Goal: Check status: Check status

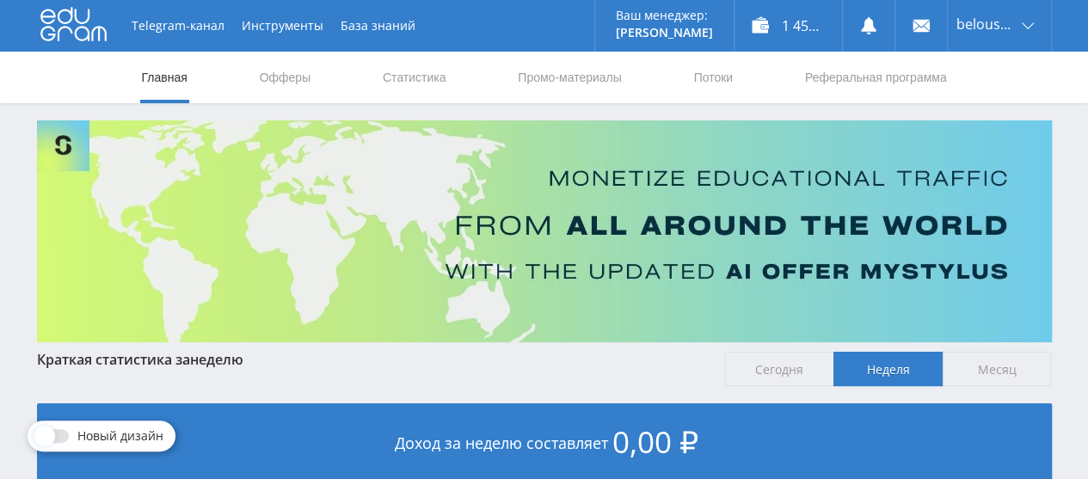
click at [417, 83] on link "Статистика" at bounding box center [414, 78] width 67 height 52
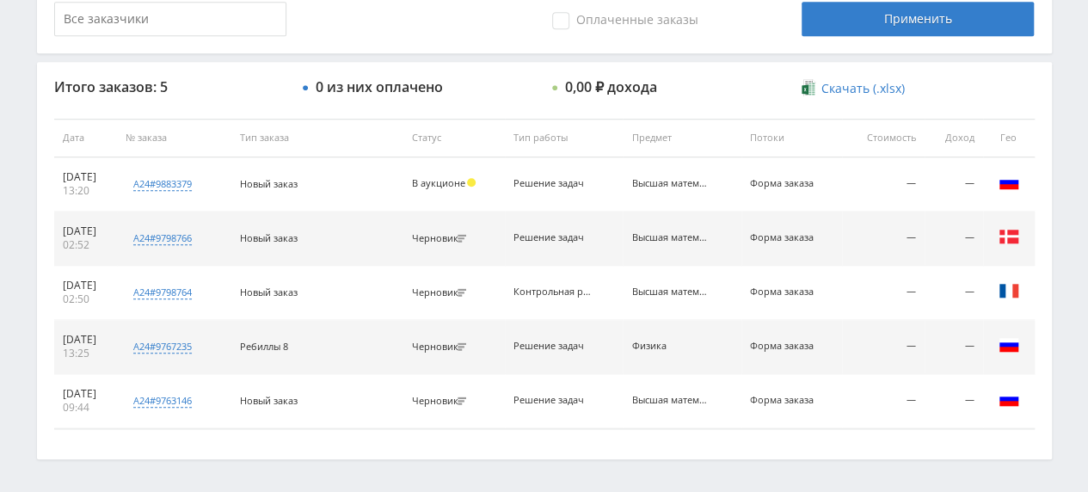
scroll to position [558, 0]
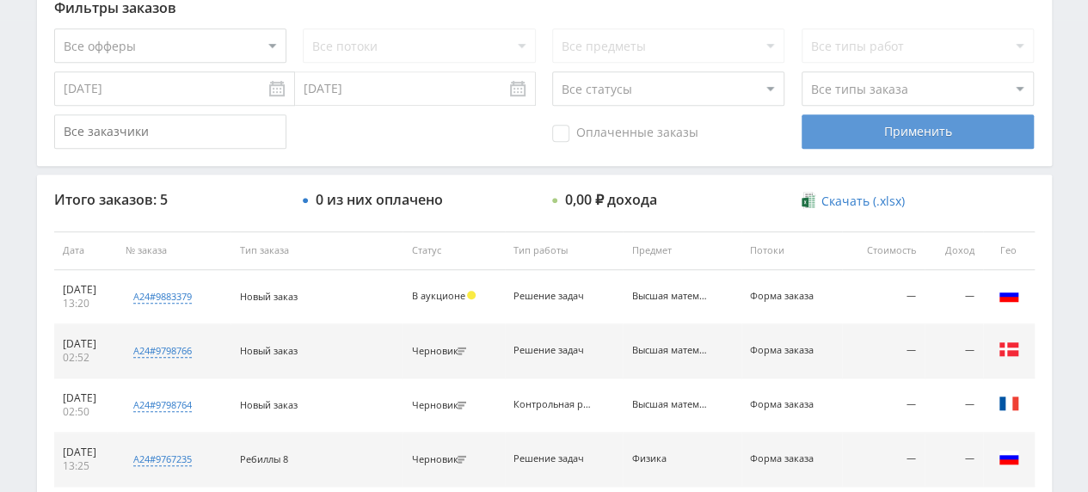
click at [841, 124] on div "Применить" at bounding box center [918, 131] width 232 height 34
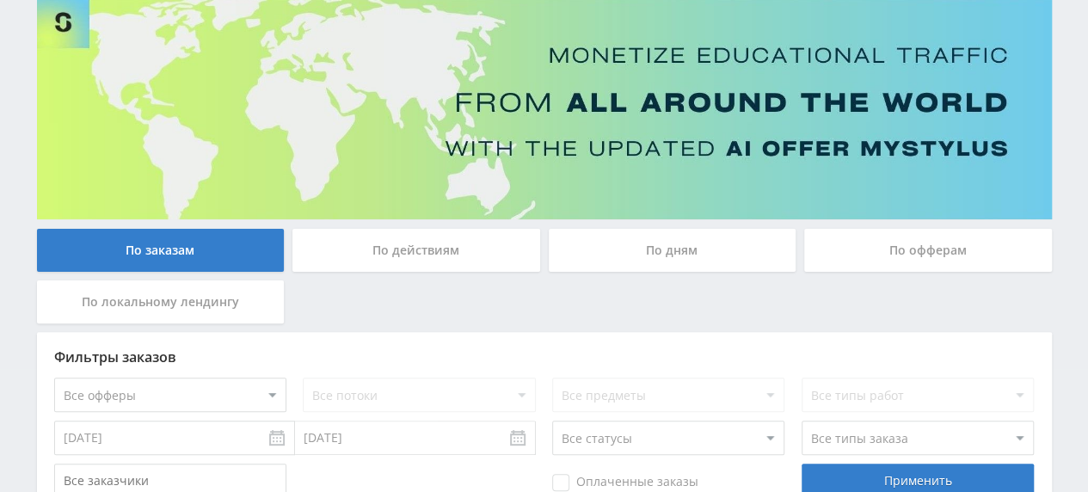
scroll to position [42, 0]
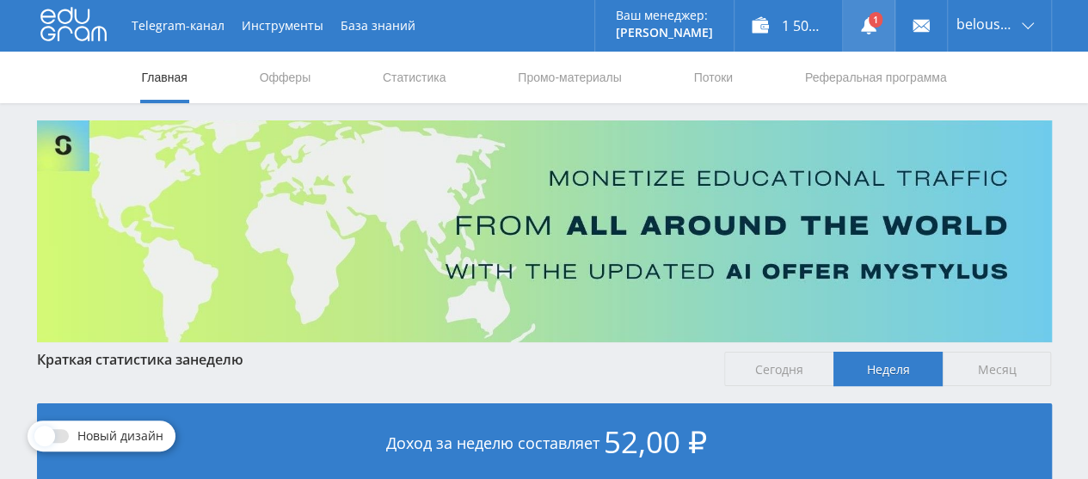
click at [866, 34] on link at bounding box center [869, 26] width 52 height 52
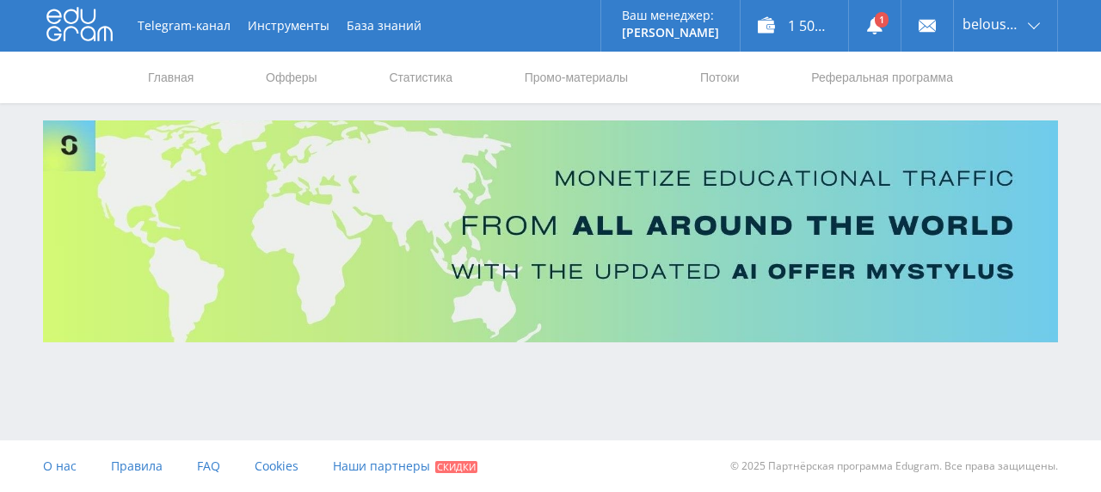
click at [866, 31] on link at bounding box center [875, 26] width 52 height 52
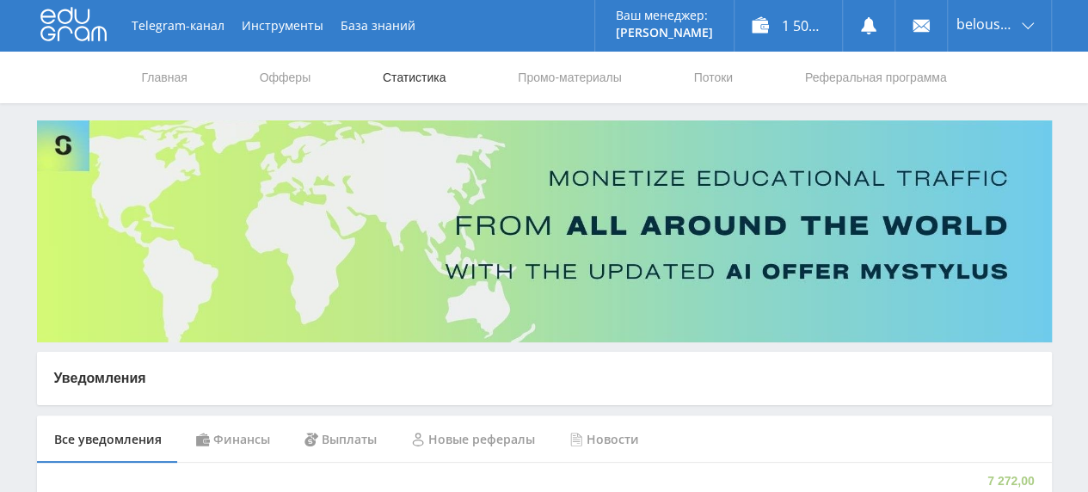
click at [384, 71] on link "Статистика" at bounding box center [414, 78] width 67 height 52
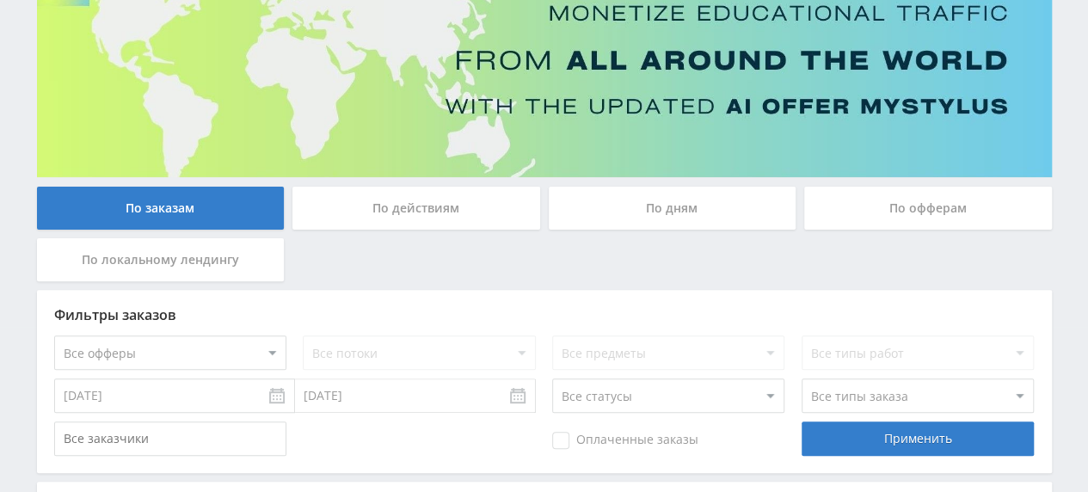
scroll to position [134, 0]
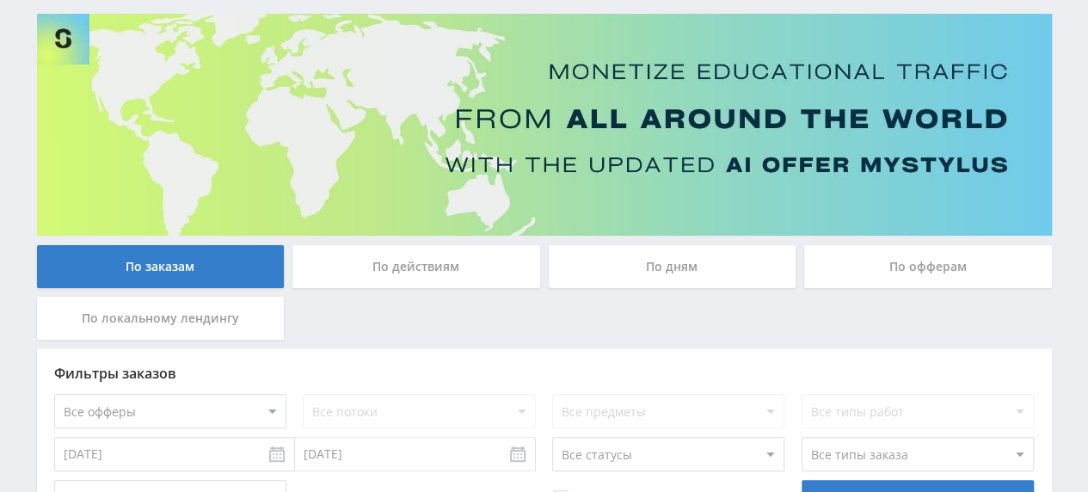
scroll to position [107, 0]
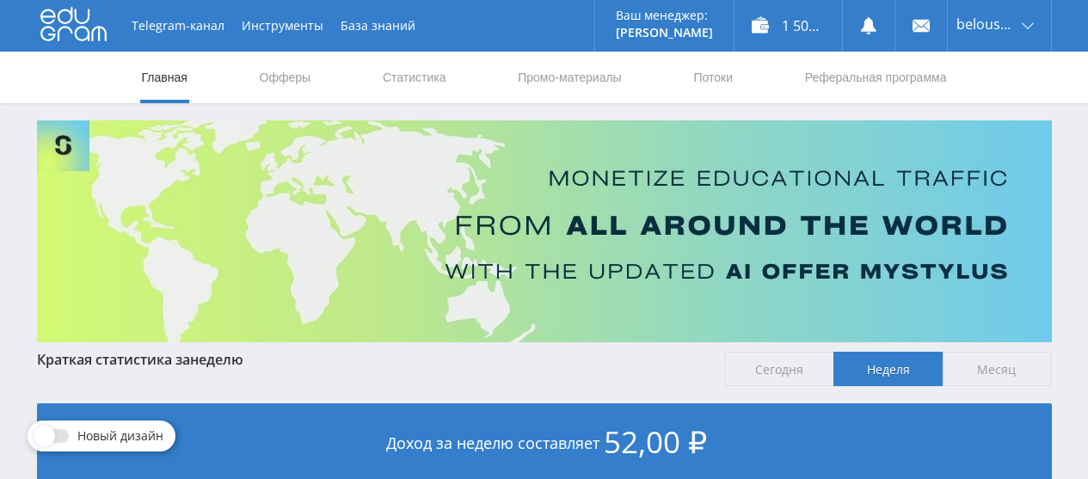
click at [409, 83] on link "Статистика" at bounding box center [414, 78] width 67 height 52
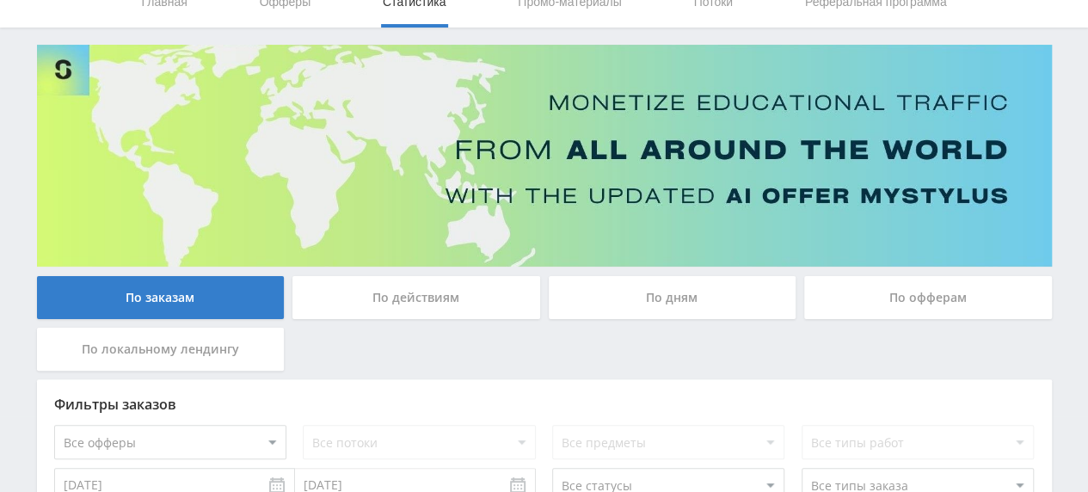
scroll to position [73, 0]
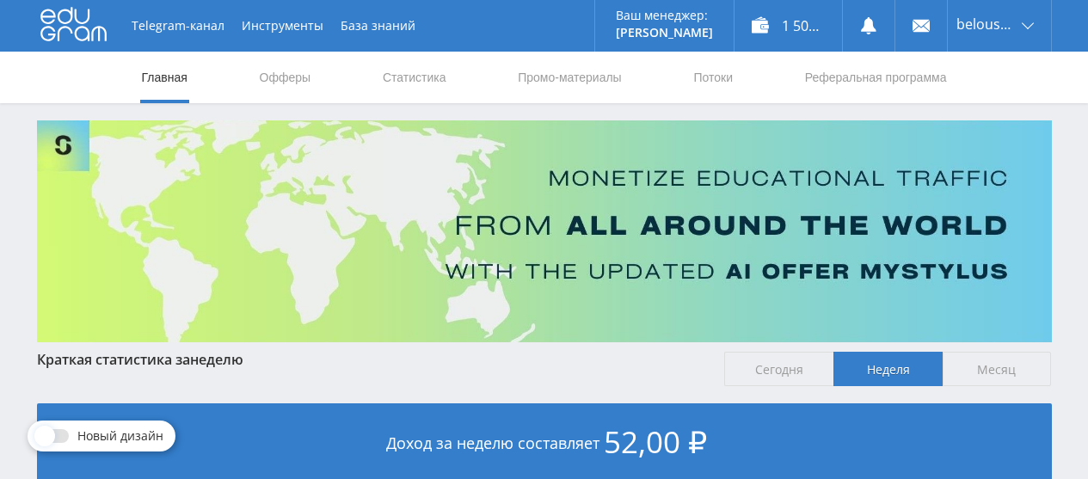
click at [439, 77] on link "Статистика" at bounding box center [414, 78] width 67 height 52
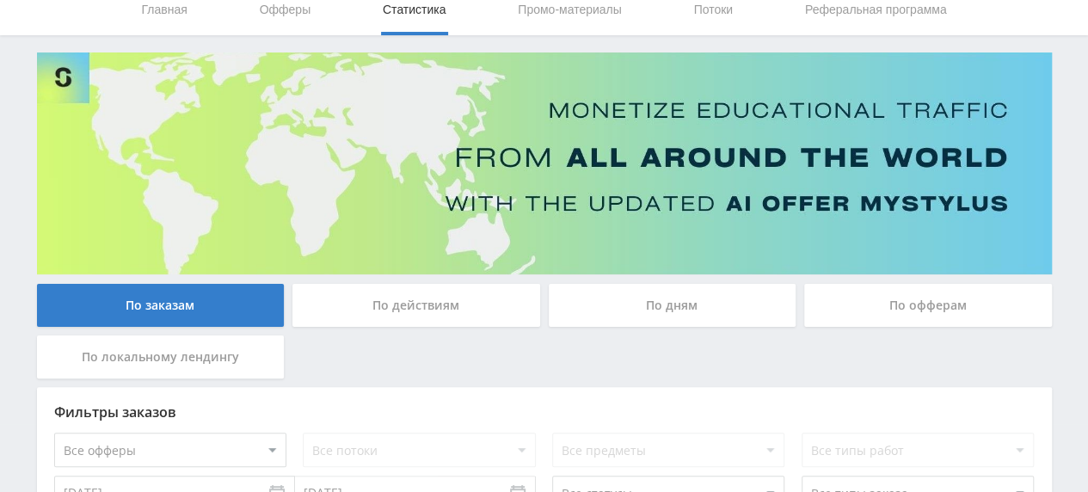
scroll to position [26, 0]
